Goal: Transaction & Acquisition: Purchase product/service

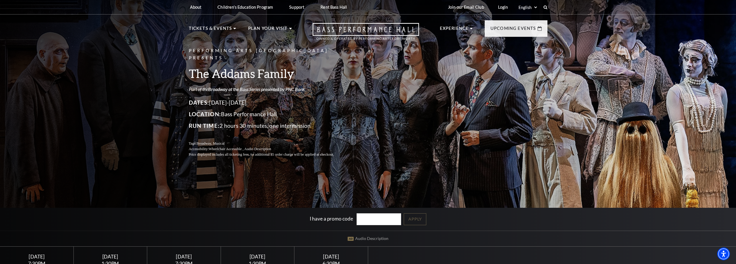
click at [233, 86] on link "Broadway at the Bass Series presented by PNC Bank" at bounding box center [256, 88] width 97 height 5
click at [78, 63] on div "Performing Arts Fort Worth Presents The Addams Family Part of the Broadway at t…" at bounding box center [368, 152] width 736 height 311
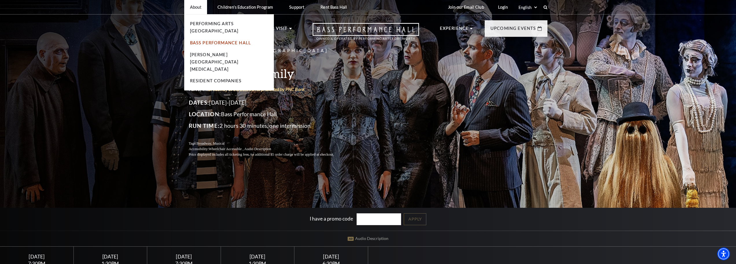
click at [213, 40] on link "Bass Performance Hall" at bounding box center [220, 42] width 61 height 5
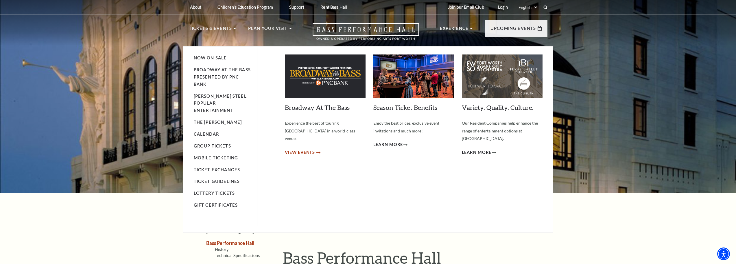
click at [318, 151] on use at bounding box center [319, 152] width 4 height 2
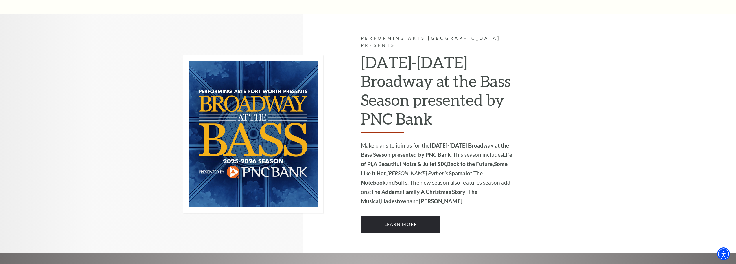
scroll to position [501, 0]
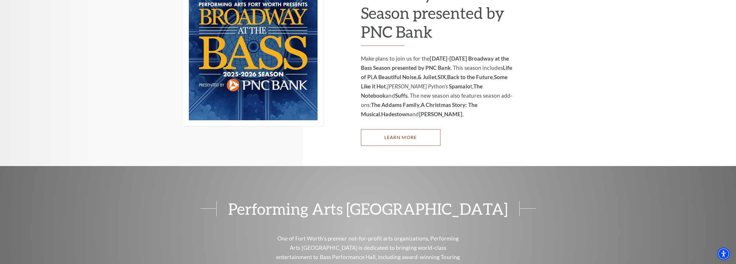
click at [405, 129] on link "Learn More" at bounding box center [401, 137] width 80 height 16
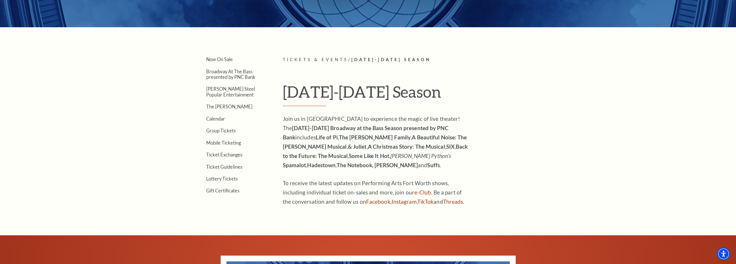
scroll to position [203, 0]
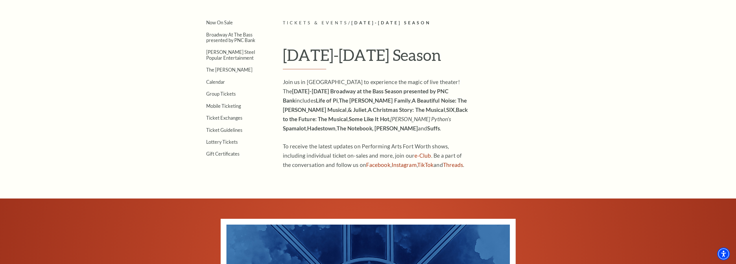
click at [445, 106] on strong "A Christmas Story: The Musical" at bounding box center [406, 109] width 77 height 7
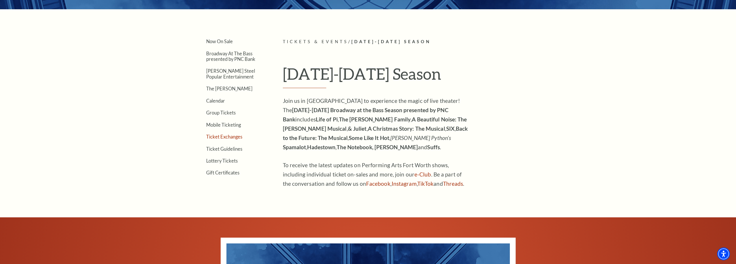
scroll to position [174, 0]
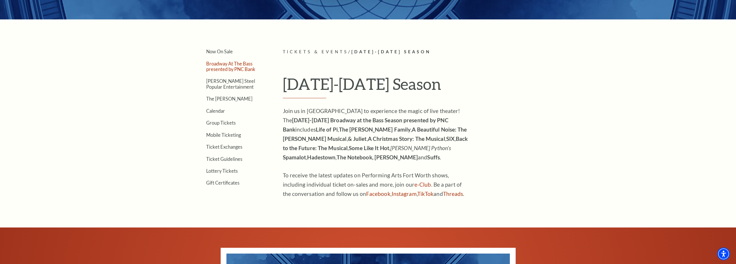
click at [228, 66] on link "Broadway At The Bass presented by PNC Bank" at bounding box center [230, 66] width 49 height 11
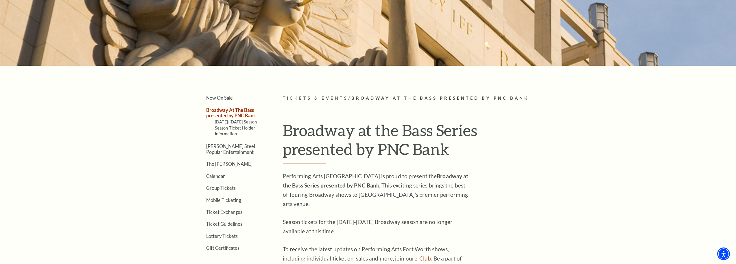
scroll to position [116, 0]
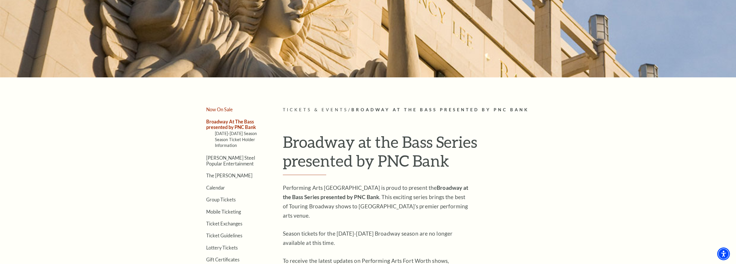
click at [220, 110] on link "Now On Sale" at bounding box center [219, 108] width 27 height 5
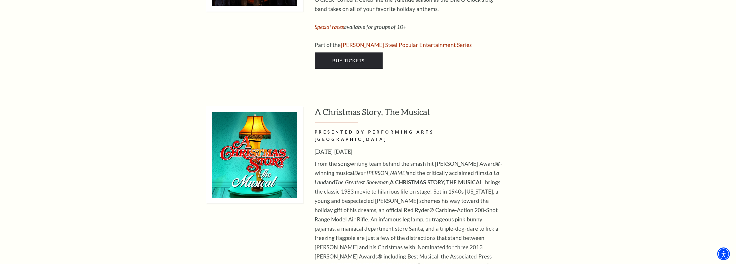
scroll to position [2430, 0]
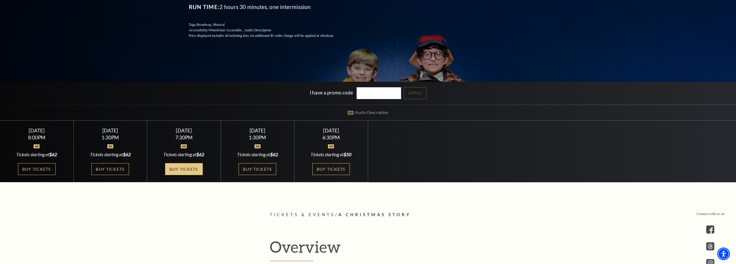
scroll to position [116, 0]
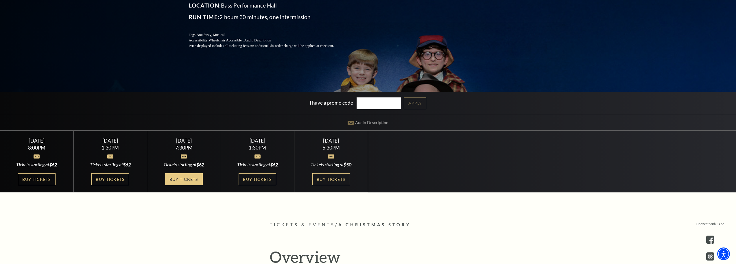
click at [182, 178] on link "Buy Tickets" at bounding box center [184, 179] width 38 height 12
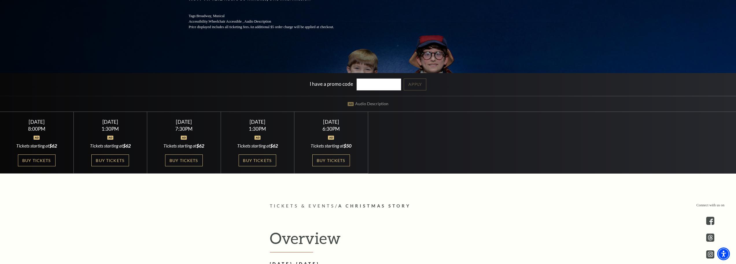
scroll to position [145, 0]
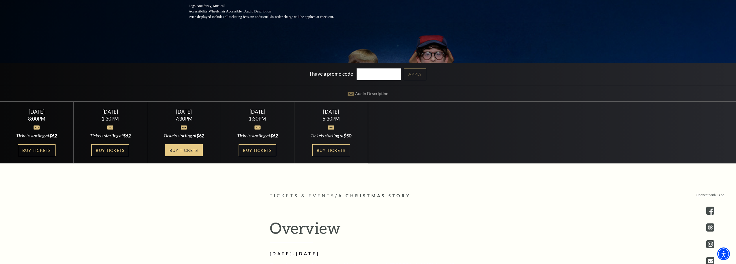
click at [188, 147] on link "Buy Tickets" at bounding box center [184, 150] width 38 height 12
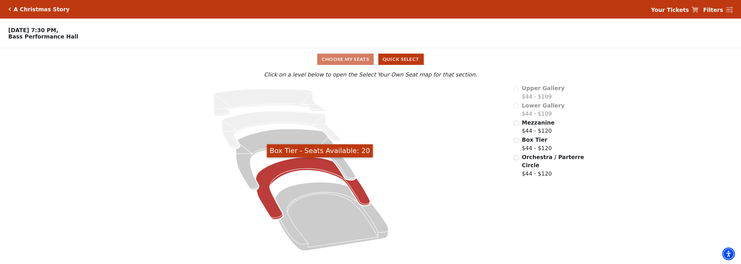
click at [293, 168] on icon "Box Tier - Seats Available: 20" at bounding box center [313, 188] width 114 height 62
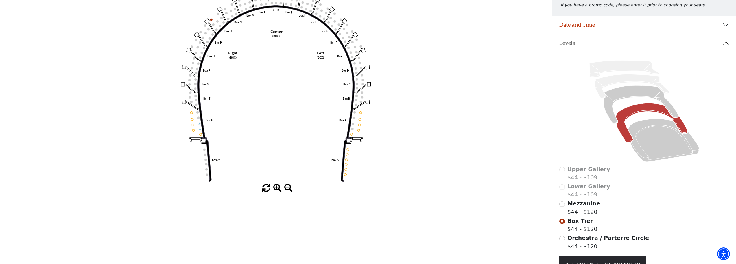
scroll to position [85, 0]
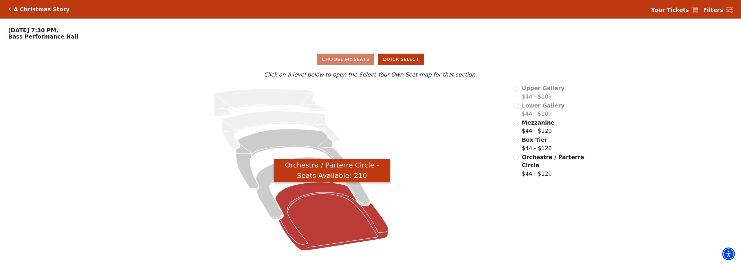
click at [327, 209] on icon "Orchestra / Parterre Circle - Seats Available: 210" at bounding box center [331, 216] width 113 height 68
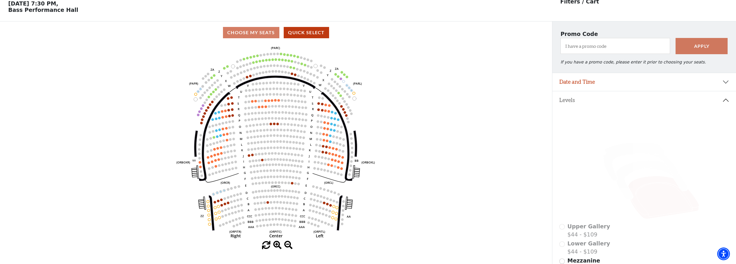
scroll to position [27, 0]
drag, startPoint x: 266, startPoint y: 248, endPoint x: 273, endPoint y: 249, distance: 6.7
click at [273, 249] on div at bounding box center [276, 244] width 552 height 8
click at [266, 247] on span at bounding box center [266, 244] width 8 height 8
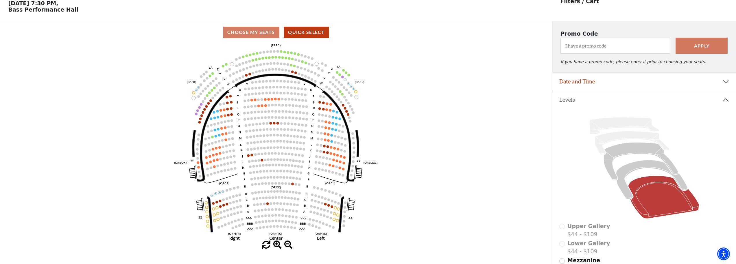
click at [266, 247] on span at bounding box center [266, 244] width 8 height 8
click at [266, 245] on span at bounding box center [266, 244] width 8 height 8
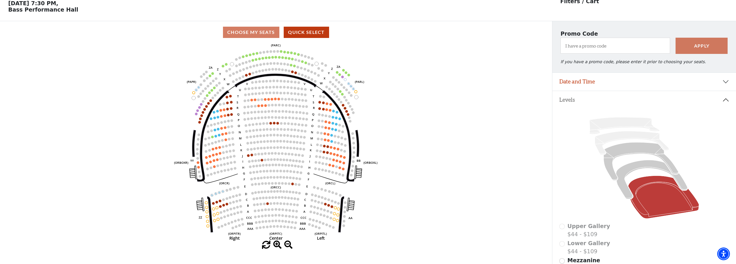
drag, startPoint x: 266, startPoint y: 245, endPoint x: 415, endPoint y: 56, distance: 240.9
click at [415, 56] on div "Current Level Orchestra / Parterre Circle Click on a level below to open the Se…" at bounding box center [276, 145] width 552 height 205
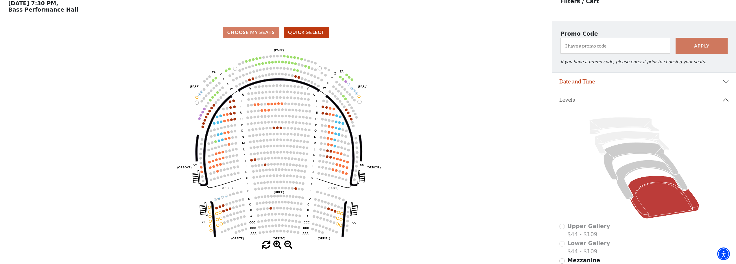
click at [433, 52] on icon "Left (ORPITL) Right (ORPITR) Center (ORPITC) ZZ AA YY BB ZA ZA (ORCL) (ORCR) (O…" at bounding box center [275, 141] width 497 height 197
click at [310, 32] on button "Quick Select" at bounding box center [306, 32] width 45 height 11
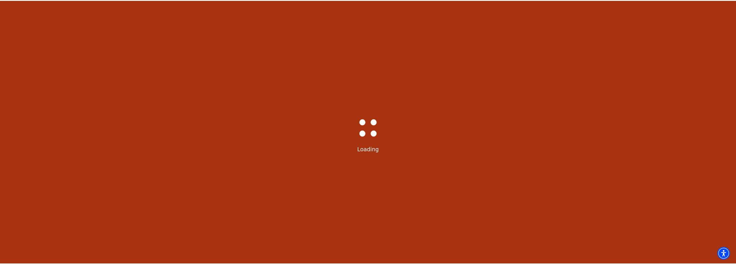
select select "6297"
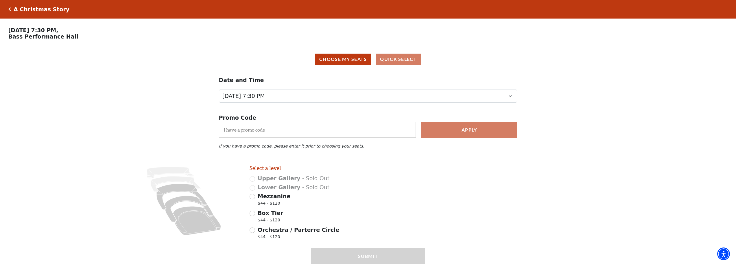
scroll to position [26, 0]
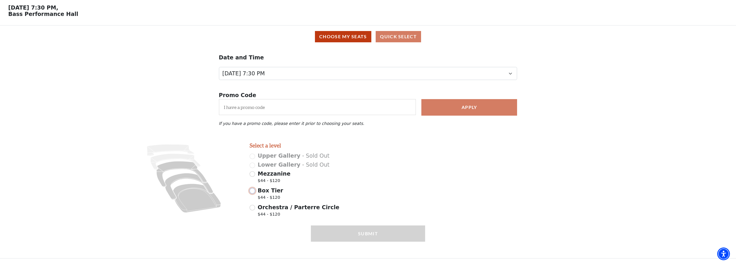
click at [254, 192] on input "Box Tier $44 - $120" at bounding box center [252, 190] width 5 height 5
radio input "true"
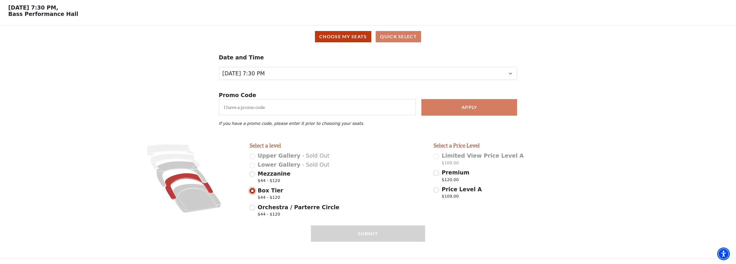
scroll to position [0, 0]
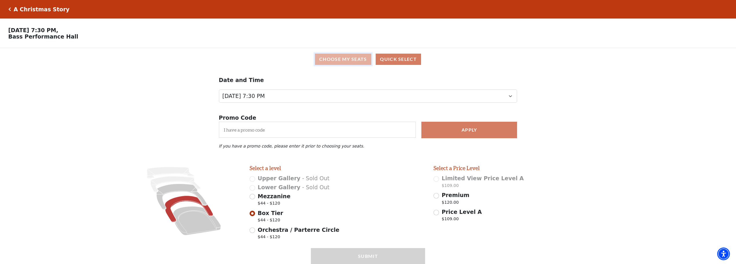
click at [360, 64] on button "Choose My Seats" at bounding box center [343, 59] width 56 height 11
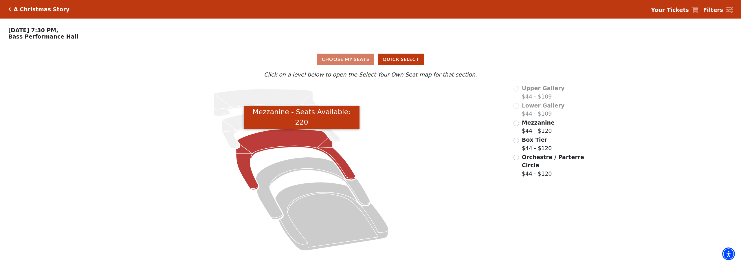
click at [288, 141] on icon "Mezzanine - Seats Available: 220" at bounding box center [295, 159] width 119 height 61
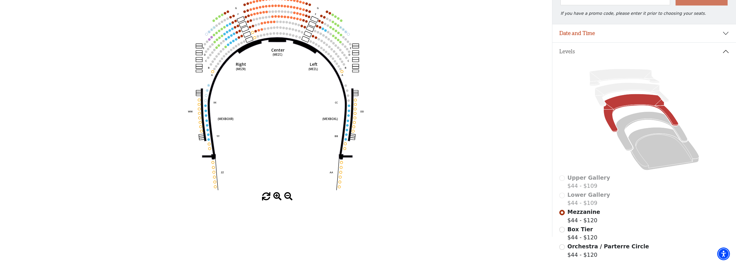
scroll to position [85, 0]
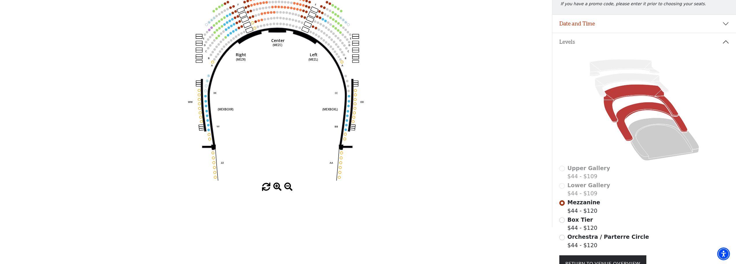
click at [634, 113] on icon at bounding box center [651, 121] width 71 height 39
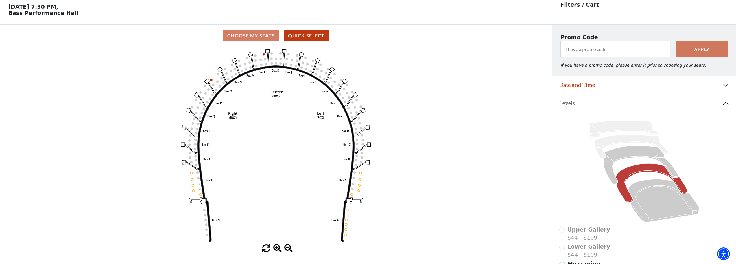
scroll to position [27, 0]
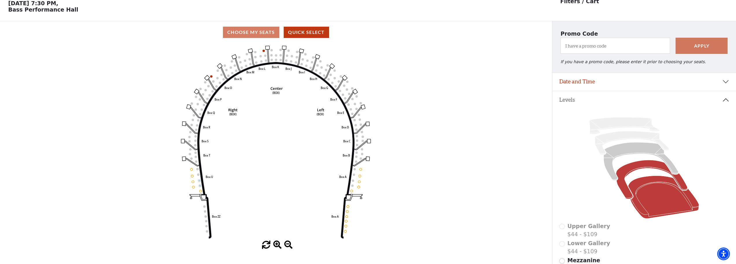
click at [656, 181] on icon at bounding box center [663, 197] width 71 height 43
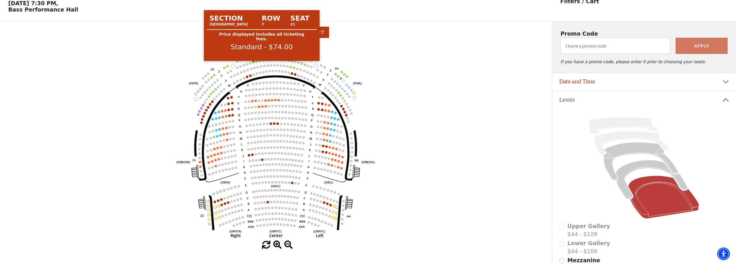
click at [253, 63] on circle at bounding box center [253, 62] width 3 height 3
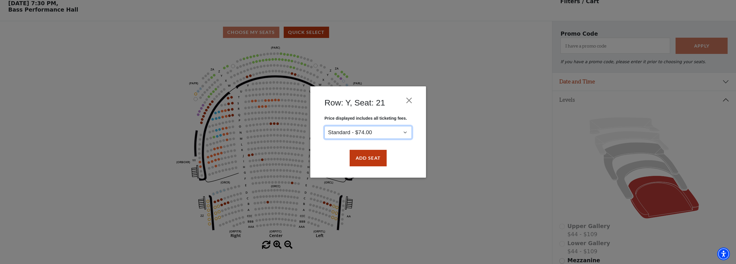
click at [404, 132] on select "Standard - $74.00" at bounding box center [368, 132] width 87 height 13
click at [370, 161] on button "Add Seat" at bounding box center [368, 158] width 37 height 16
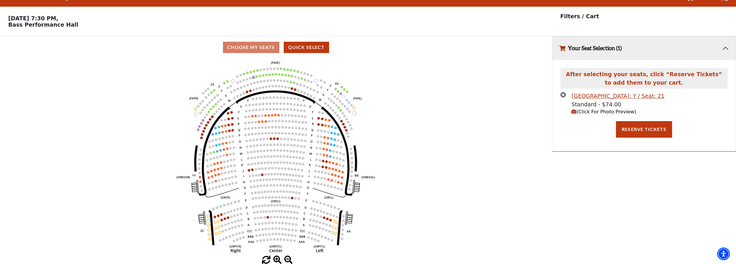
scroll to position [0, 0]
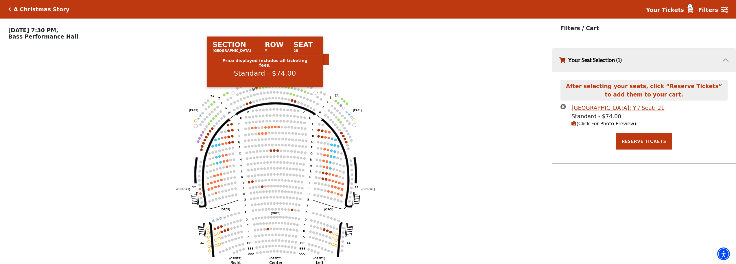
click at [257, 90] on circle at bounding box center [256, 88] width 3 height 3
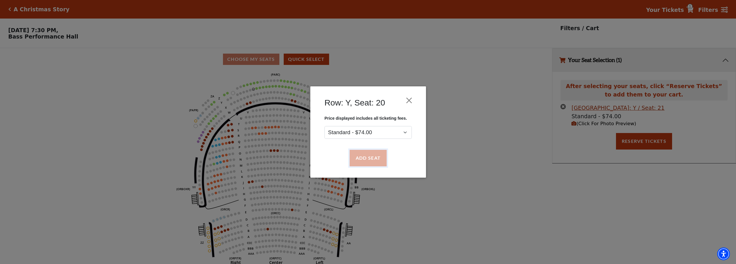
click at [365, 156] on button "Add Seat" at bounding box center [368, 158] width 37 height 16
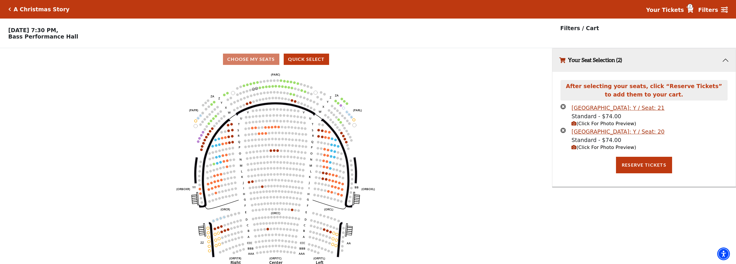
click at [259, 89] on use "Seat Selected" at bounding box center [260, 87] width 3 height 3
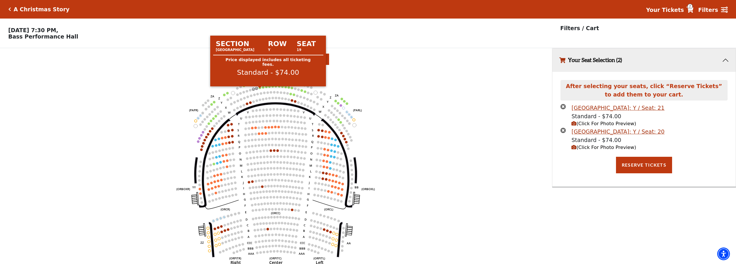
click at [260, 89] on circle at bounding box center [260, 87] width 3 height 3
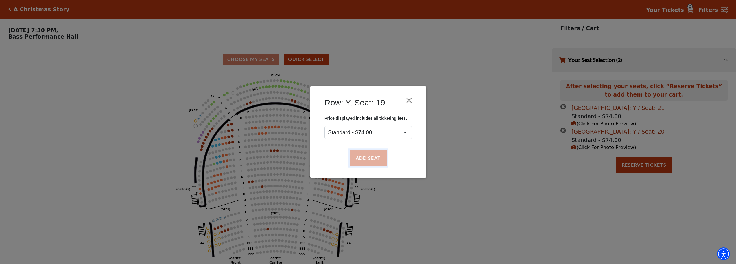
click at [377, 159] on button "Add Seat" at bounding box center [368, 158] width 37 height 16
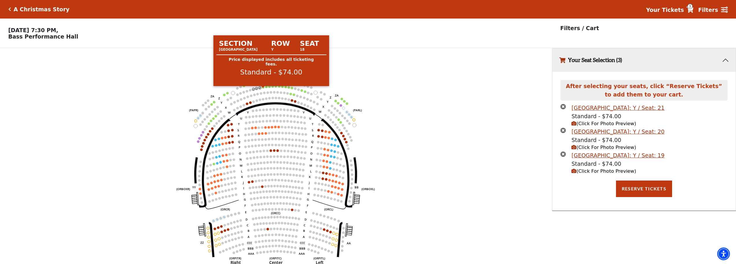
click at [263, 89] on circle at bounding box center [263, 87] width 3 height 3
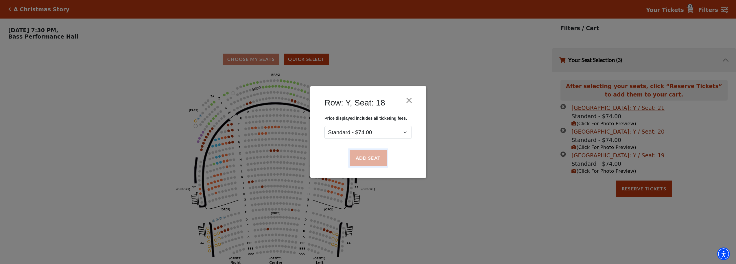
drag, startPoint x: 369, startPoint y: 162, endPoint x: 367, endPoint y: 159, distance: 3.9
click at [369, 162] on button "Add Seat" at bounding box center [368, 158] width 37 height 16
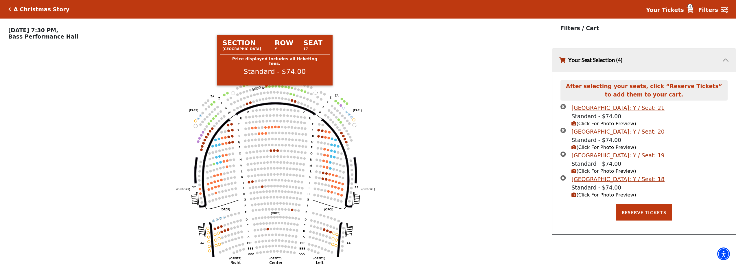
click at [267, 88] on circle at bounding box center [266, 86] width 3 height 3
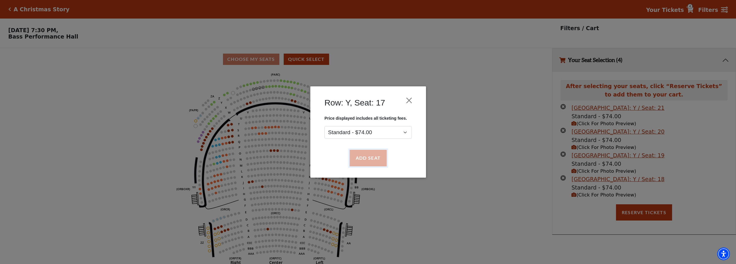
click at [375, 155] on button "Add Seat" at bounding box center [368, 158] width 37 height 16
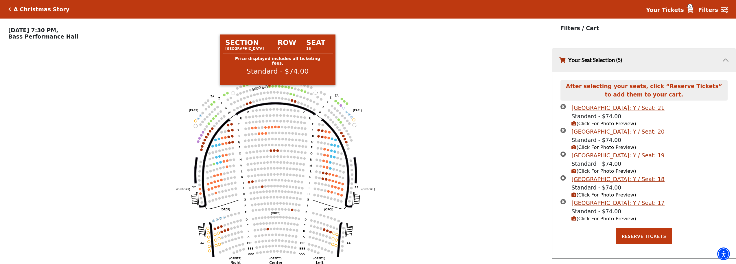
click at [269, 88] on circle at bounding box center [269, 86] width 3 height 3
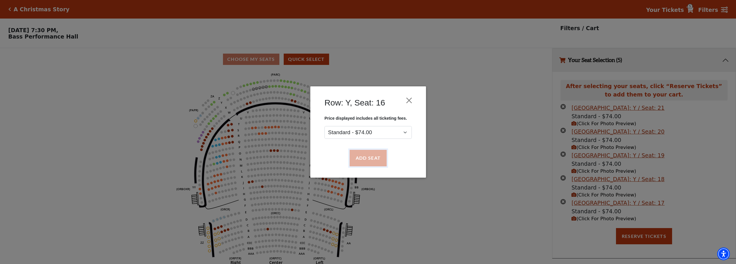
click at [379, 158] on button "Add Seat" at bounding box center [368, 158] width 37 height 16
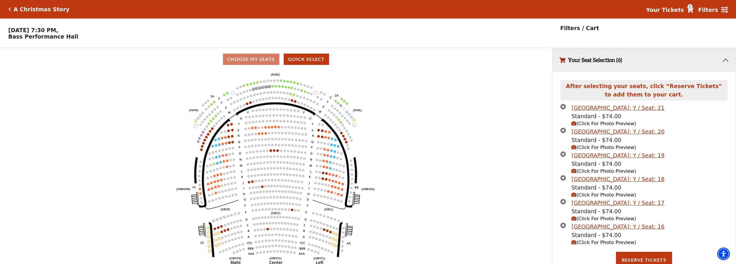
scroll to position [6, 0]
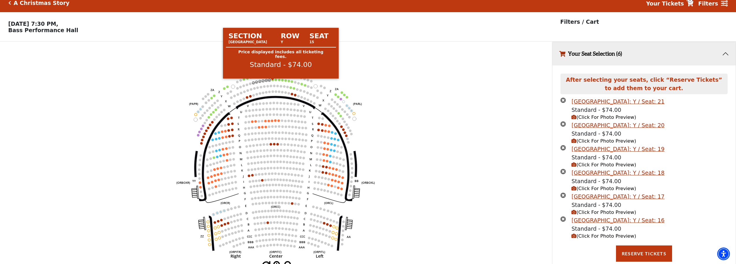
click at [273, 81] on circle at bounding box center [273, 79] width 3 height 3
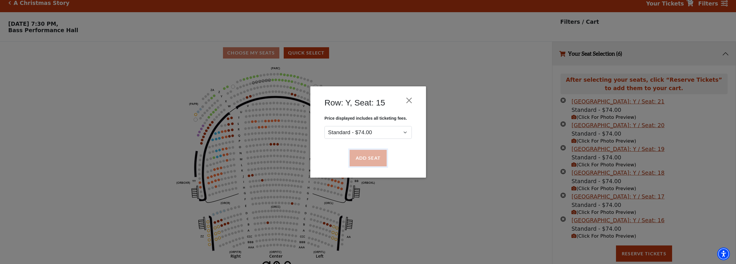
click at [369, 154] on button "Add Seat" at bounding box center [368, 158] width 37 height 16
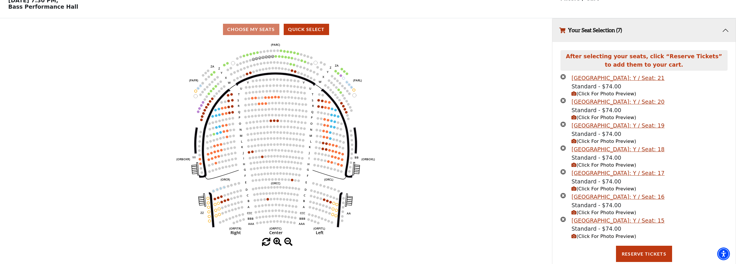
scroll to position [30, 0]
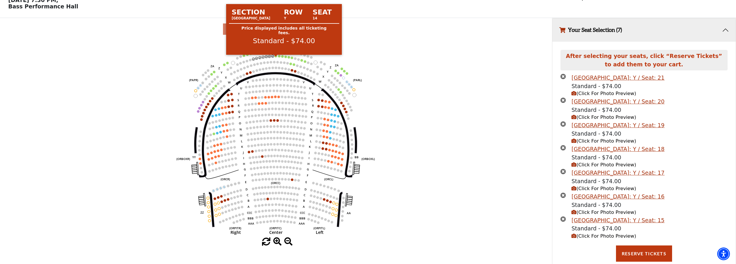
click at [276, 57] on circle at bounding box center [276, 56] width 3 height 3
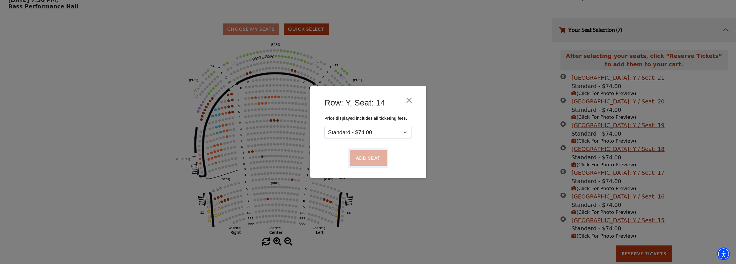
click at [362, 154] on button "Add Seat" at bounding box center [368, 158] width 37 height 16
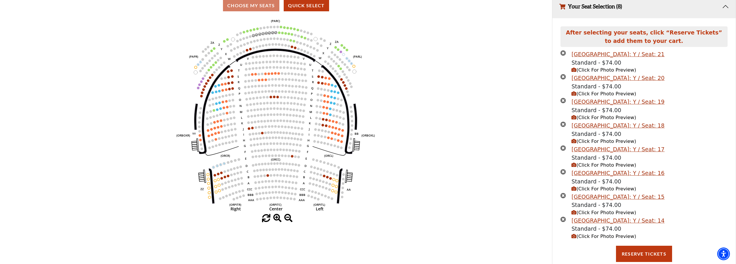
scroll to position [54, 0]
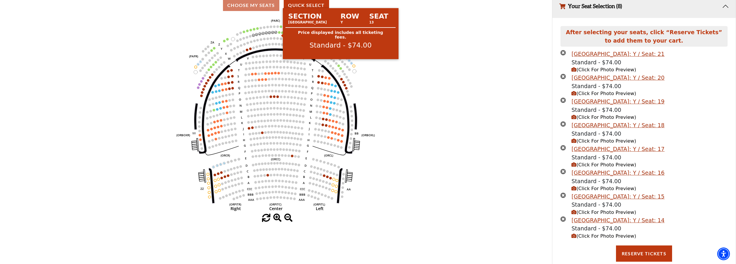
click at [279, 34] on circle at bounding box center [279, 32] width 3 height 3
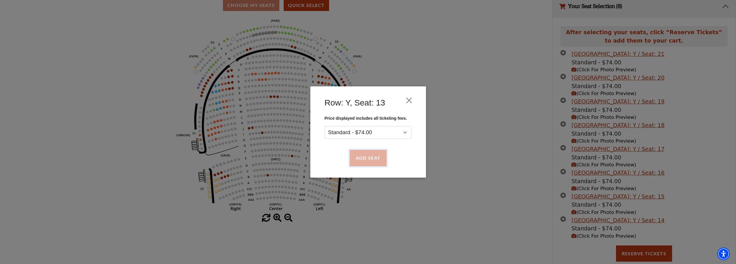
click at [372, 157] on button "Add Seat" at bounding box center [368, 158] width 37 height 16
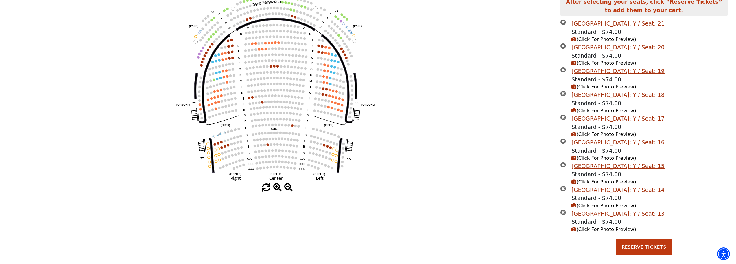
scroll to position [87, 0]
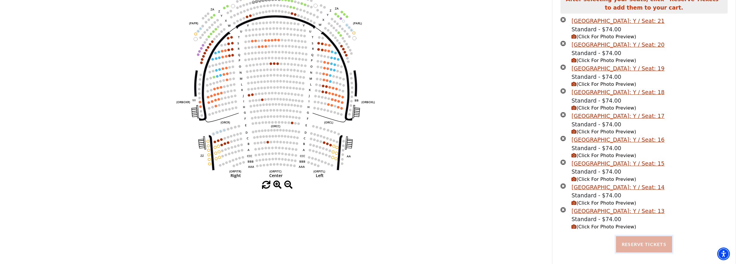
click at [654, 247] on button "Reserve Tickets" at bounding box center [644, 244] width 56 height 16
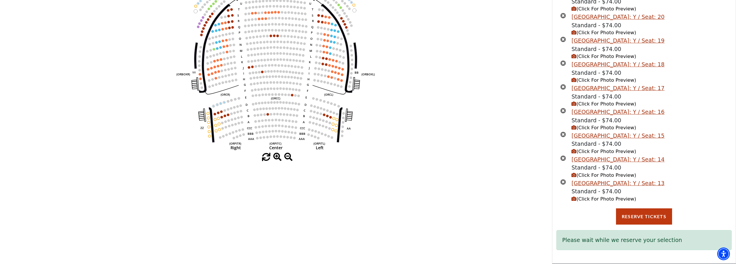
scroll to position [117, 0]
